Goal: Task Accomplishment & Management: Use online tool/utility

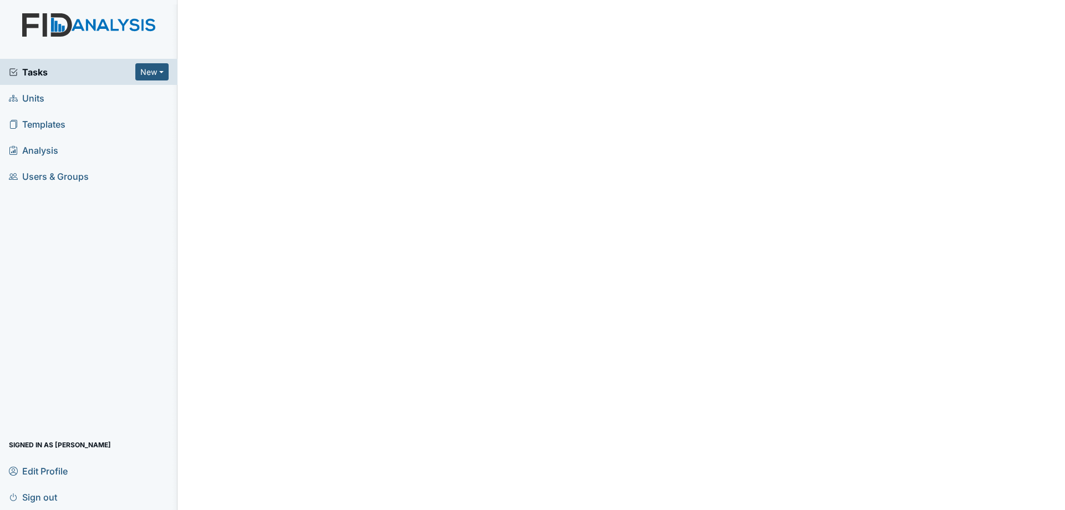
click at [68, 78] on span "Tasks" at bounding box center [72, 71] width 127 height 13
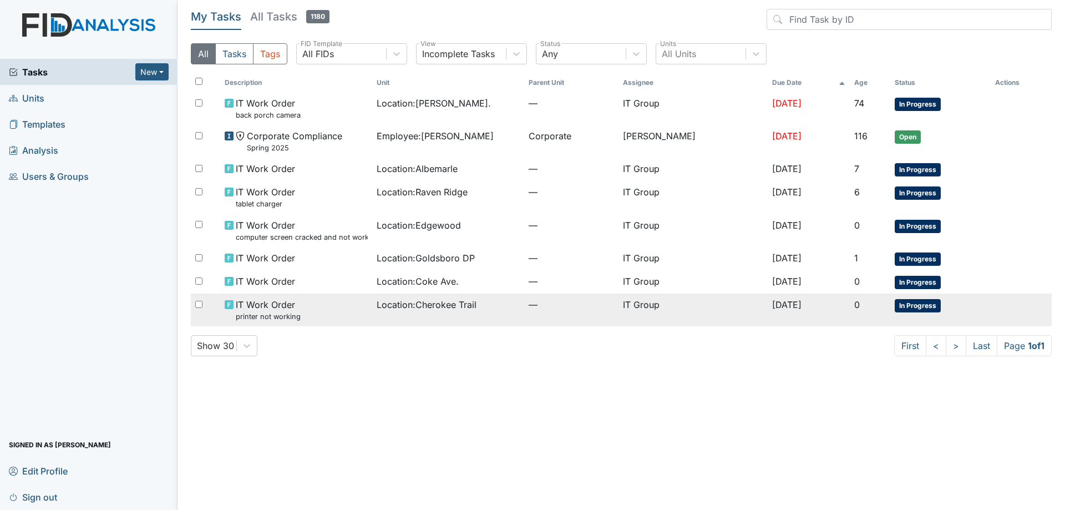
click at [339, 310] on div "IT Work Order printer not working" at bounding box center [296, 310] width 143 height 24
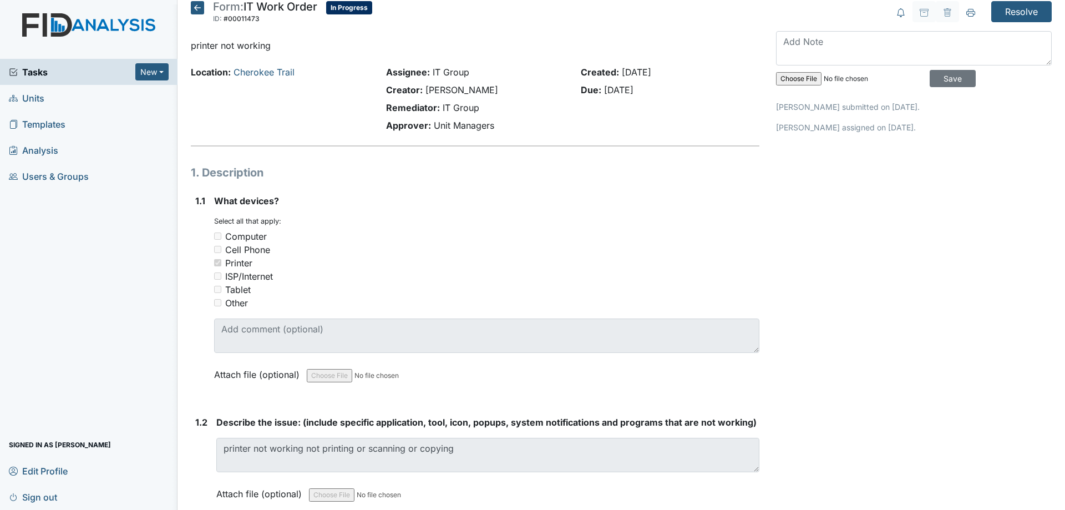
scroll to position [6, 0]
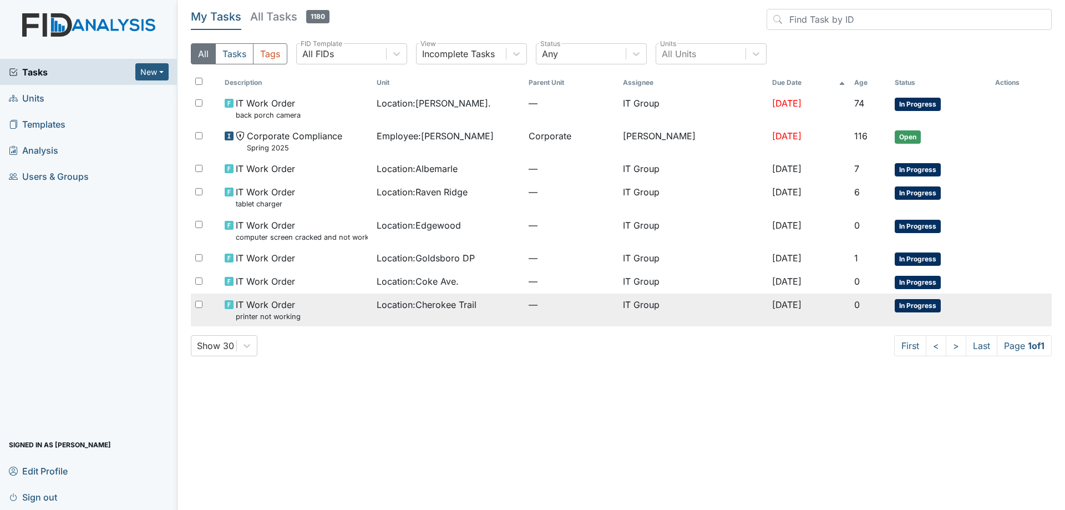
click at [346, 316] on div "IT Work Order printer not working" at bounding box center [296, 310] width 143 height 24
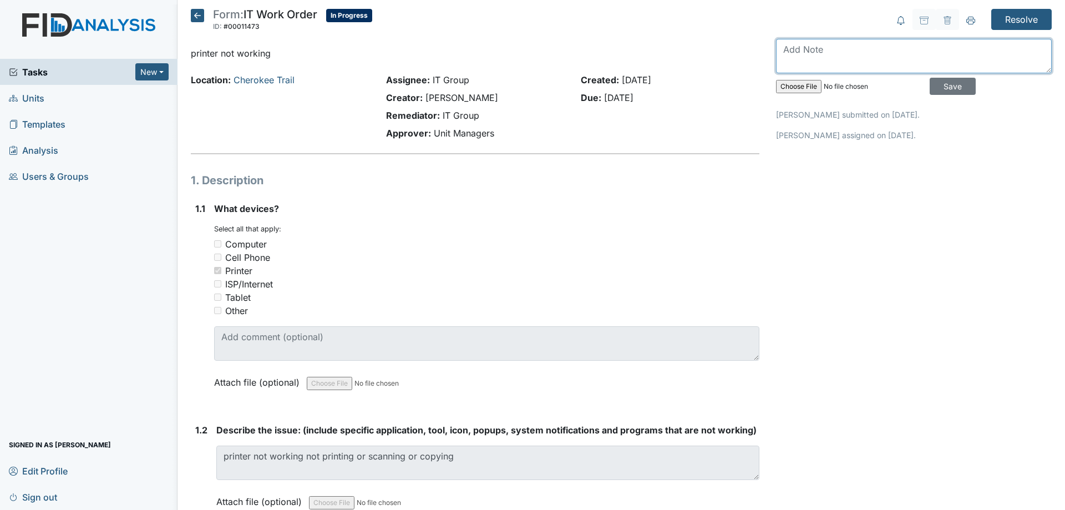
click at [836, 50] on textarea at bounding box center [914, 56] width 276 height 34
type textarea "S"
type textarea "Restarted printer and tested printing."
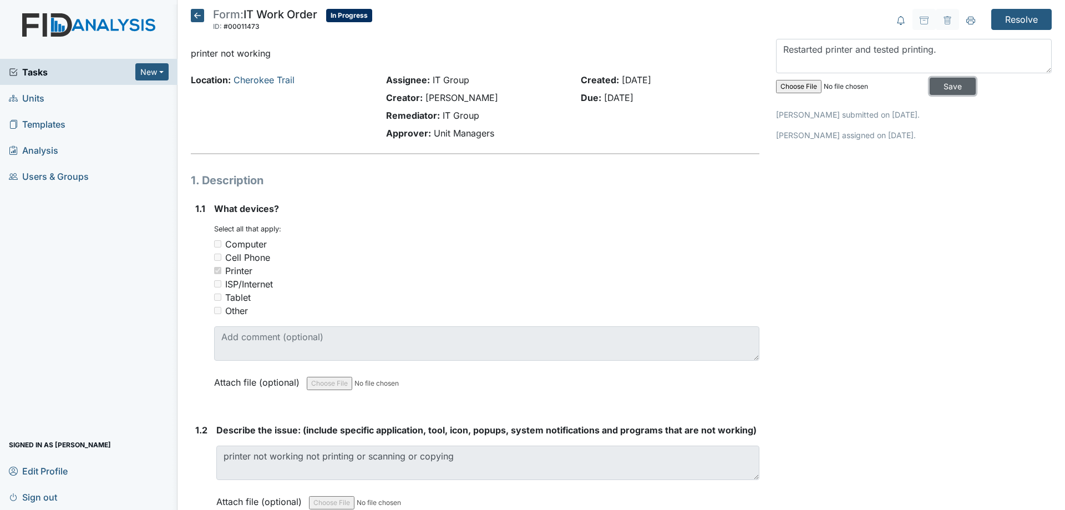
click at [930, 78] on input "Save" at bounding box center [953, 86] width 46 height 17
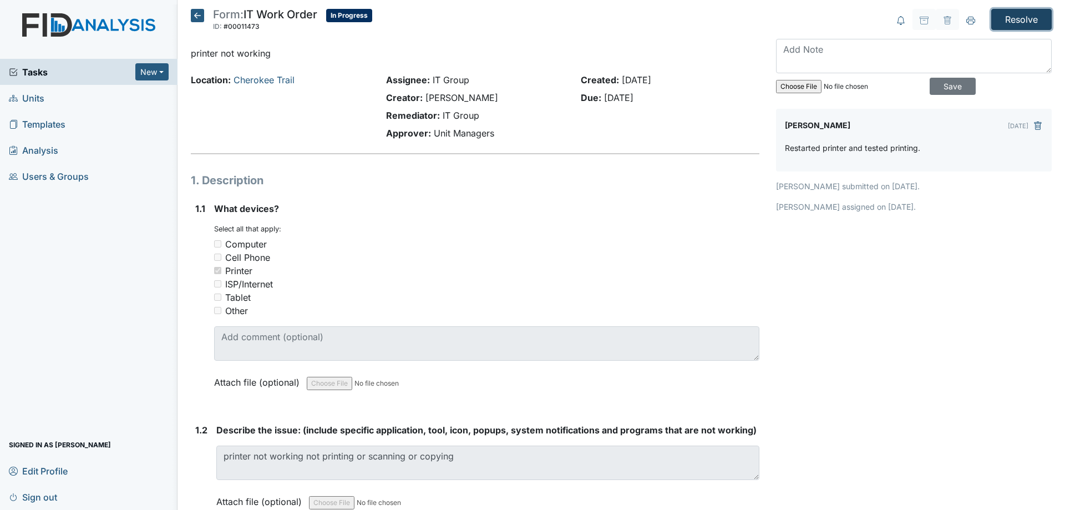
click at [1016, 20] on input "Resolve" at bounding box center [1022, 19] width 60 height 21
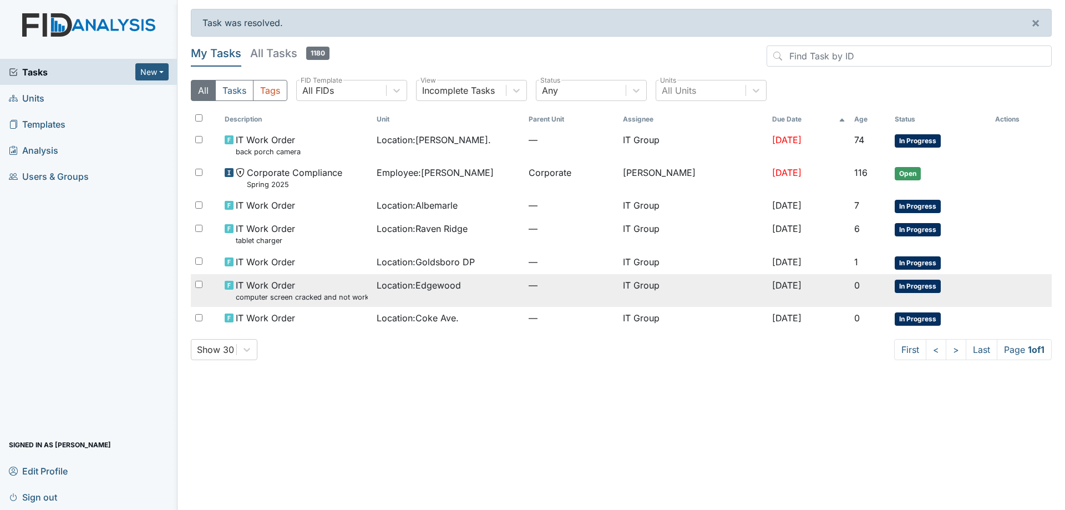
click at [320, 287] on span "IT Work Order computer screen cracked and not working need new one" at bounding box center [302, 291] width 132 height 24
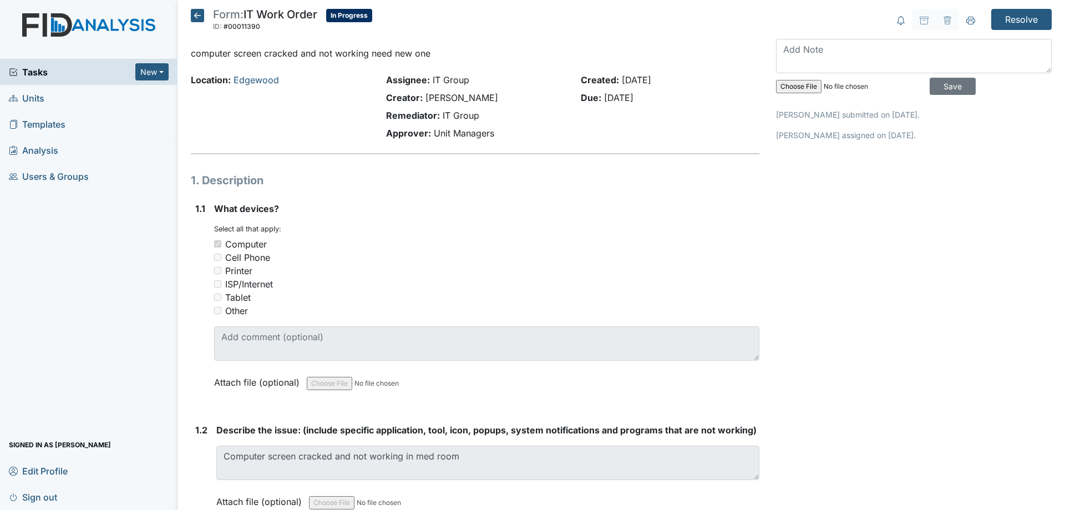
click at [193, 17] on icon at bounding box center [197, 15] width 13 height 13
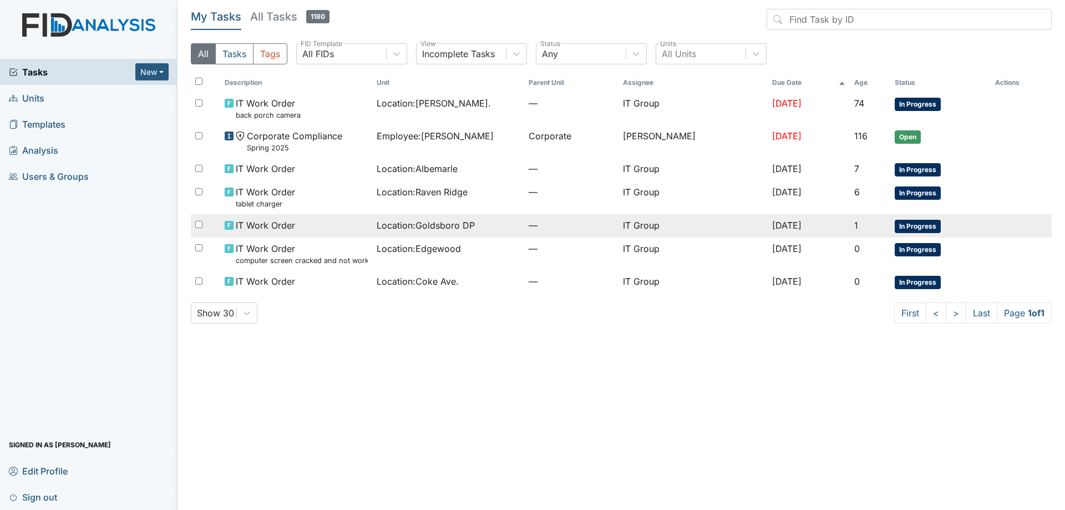
click at [342, 233] on td "IT Work Order" at bounding box center [296, 225] width 152 height 23
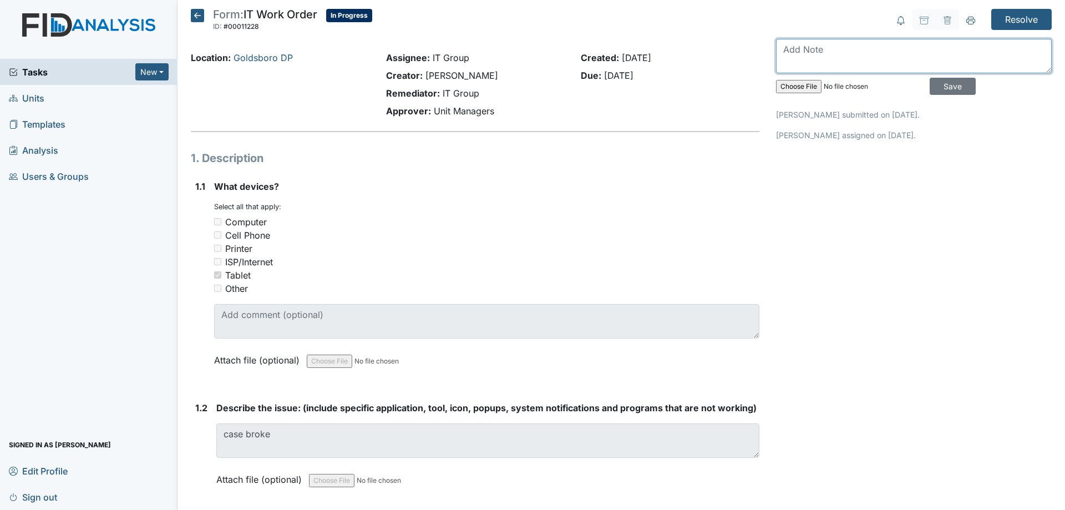
click at [830, 58] on textarea at bounding box center [914, 56] width 276 height 34
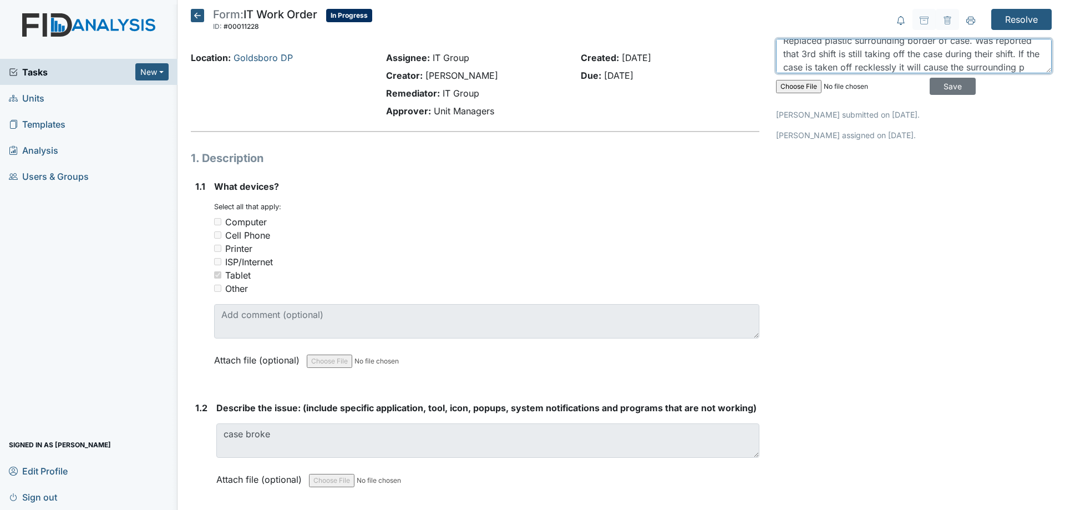
scroll to position [22, 0]
type textarea "Replaced plastic surrounding border of case. Was reported that 3rd shift is sti…"
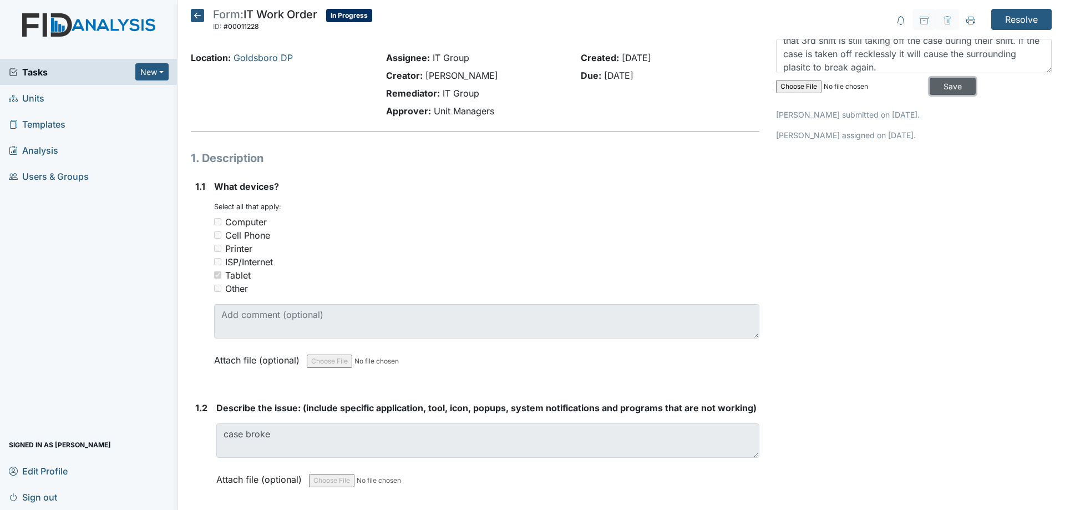
click at [930, 78] on input "Save" at bounding box center [953, 86] width 46 height 17
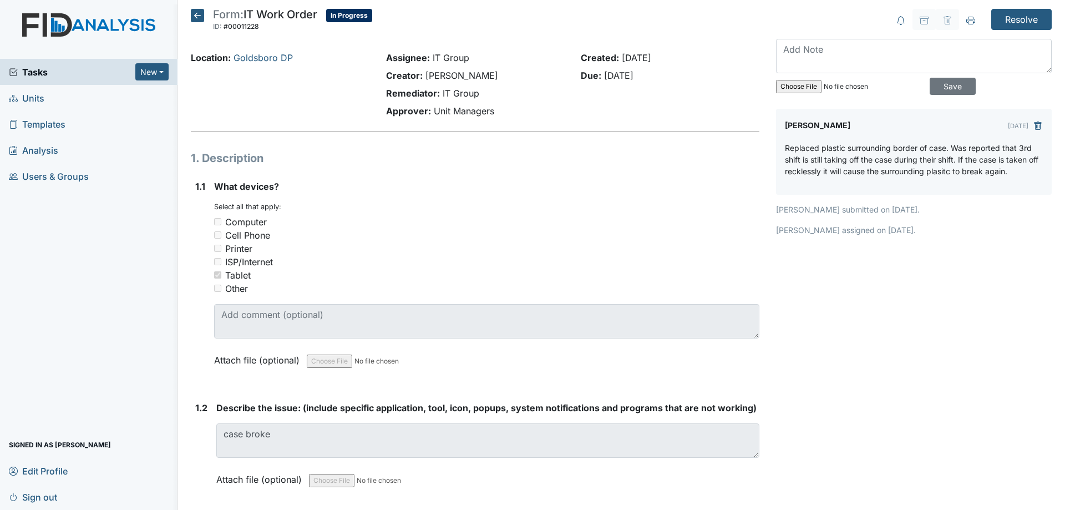
scroll to position [0, 0]
click at [1022, 22] on input "Resolve" at bounding box center [1022, 19] width 60 height 21
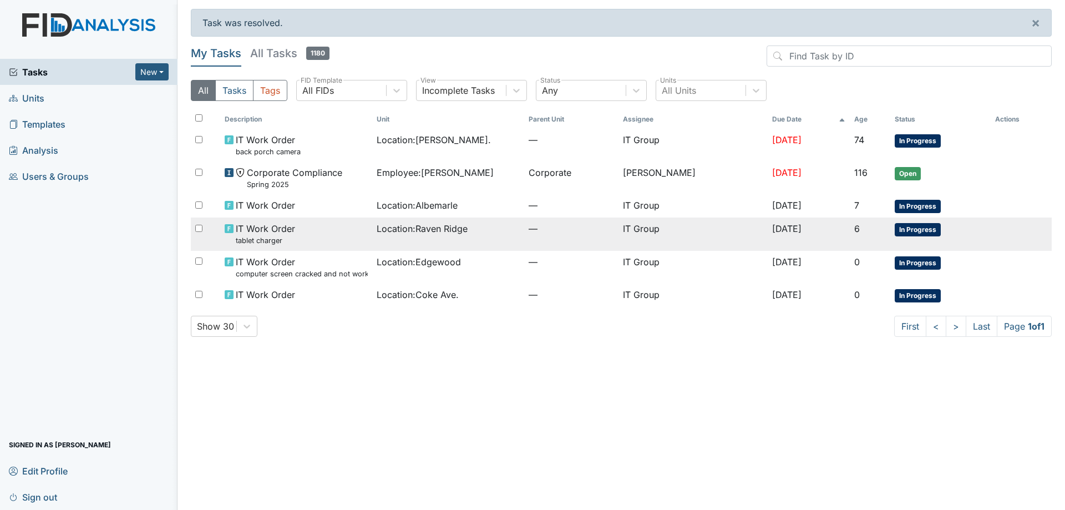
click at [343, 232] on div "IT Work Order tablet charger" at bounding box center [296, 234] width 143 height 24
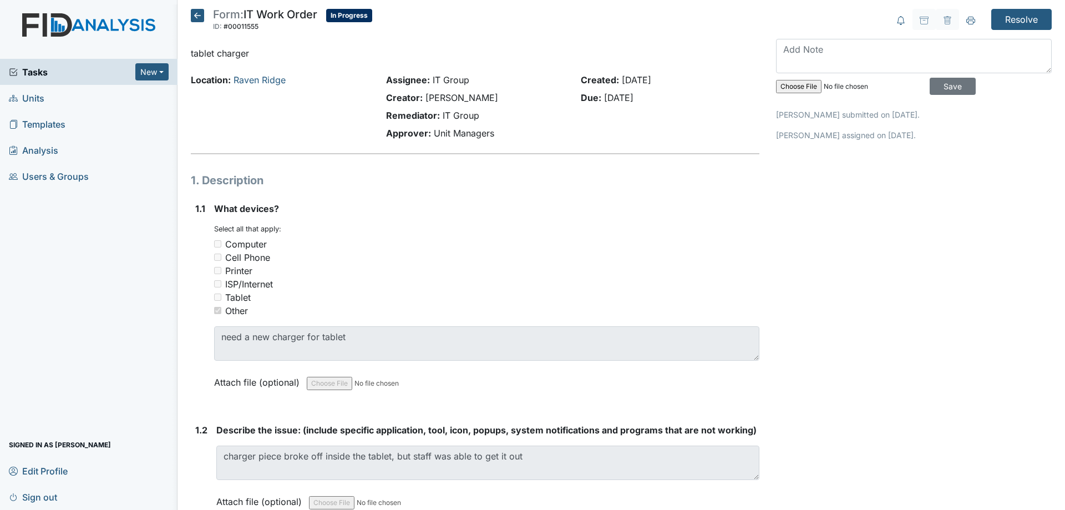
click at [199, 15] on icon at bounding box center [197, 15] width 13 height 13
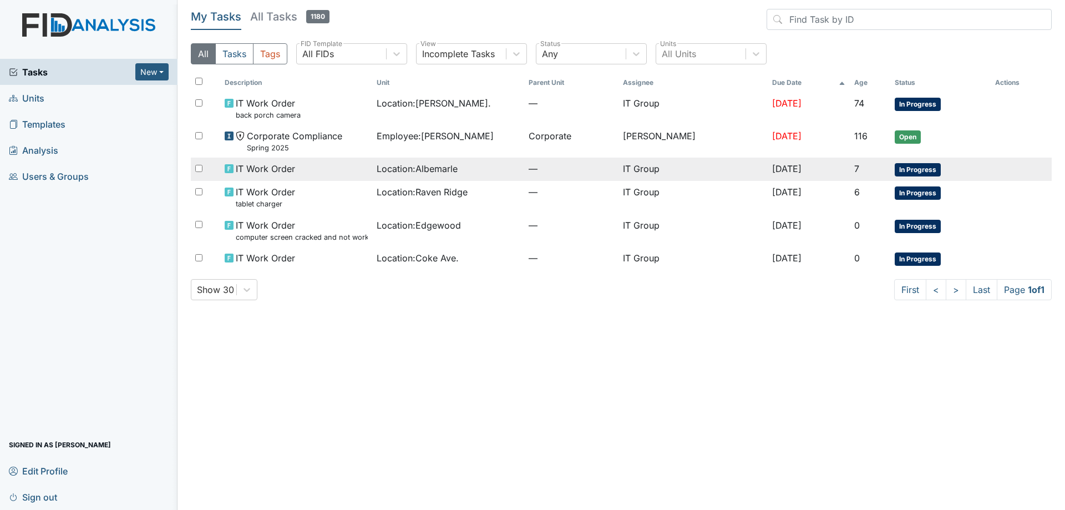
click at [347, 164] on div "IT Work Order" at bounding box center [296, 168] width 143 height 13
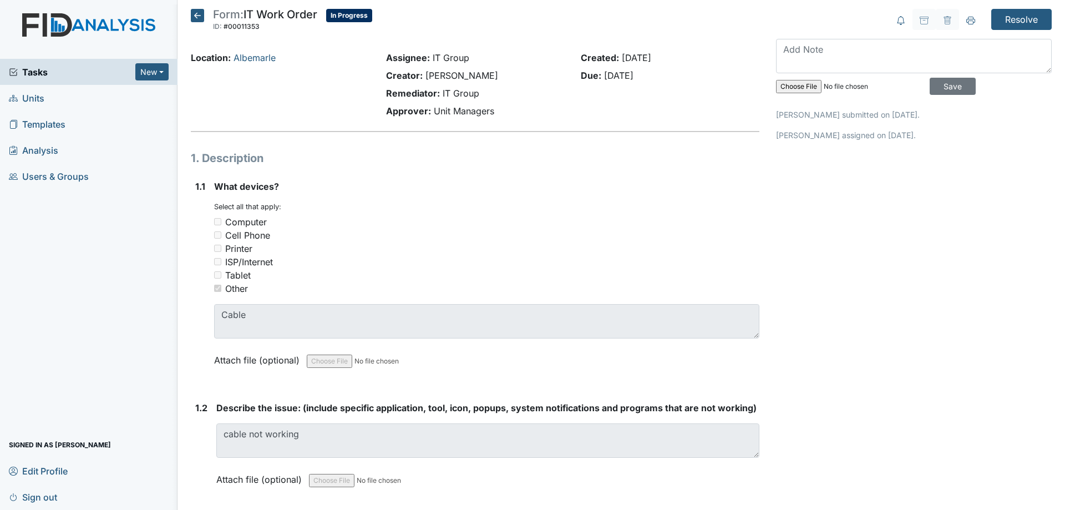
click at [200, 16] on icon at bounding box center [197, 15] width 13 height 13
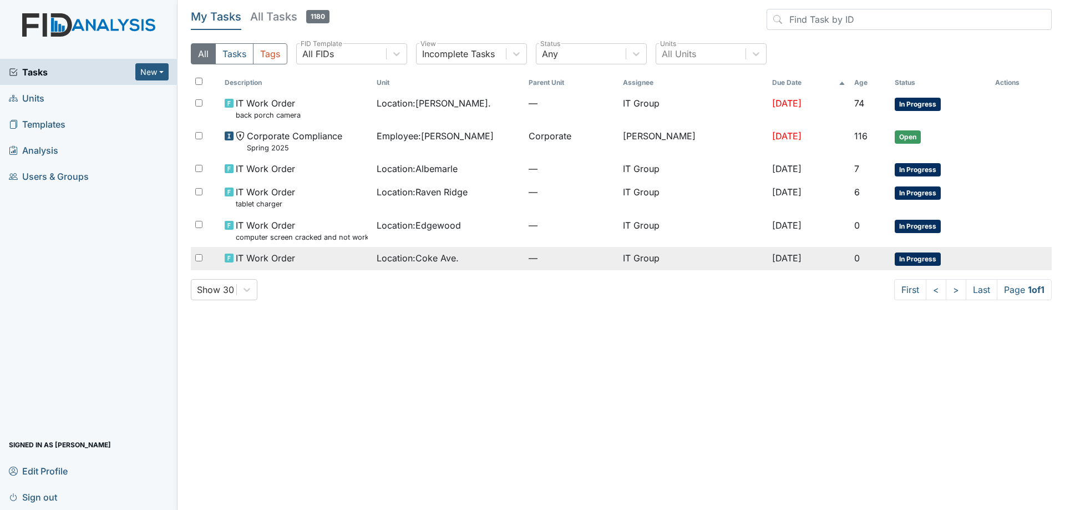
click at [474, 252] on div "Location : [GEOGRAPHIC_DATA]." at bounding box center [448, 257] width 143 height 13
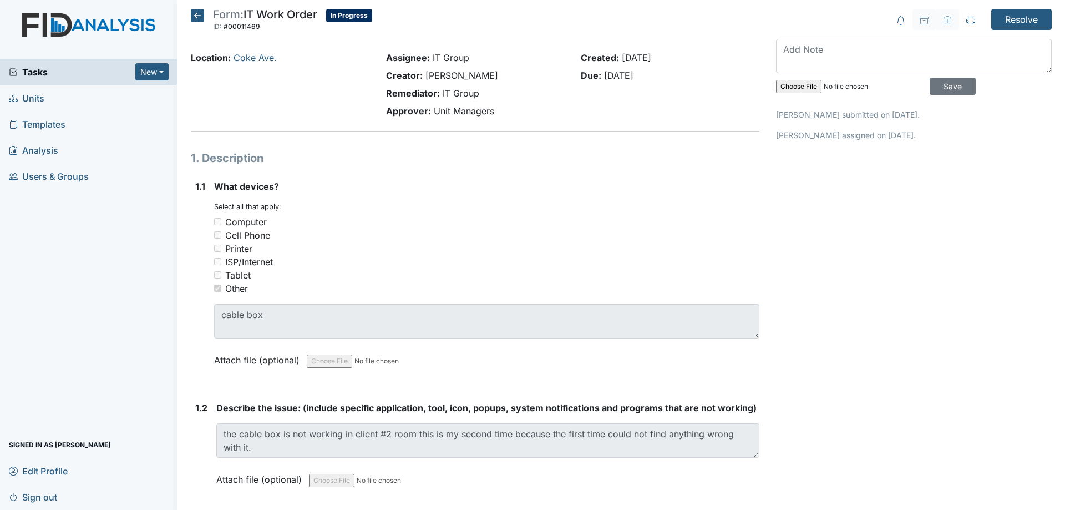
click at [195, 12] on icon at bounding box center [197, 15] width 13 height 13
